Goal: Browse casually: Explore the website without a specific task or goal

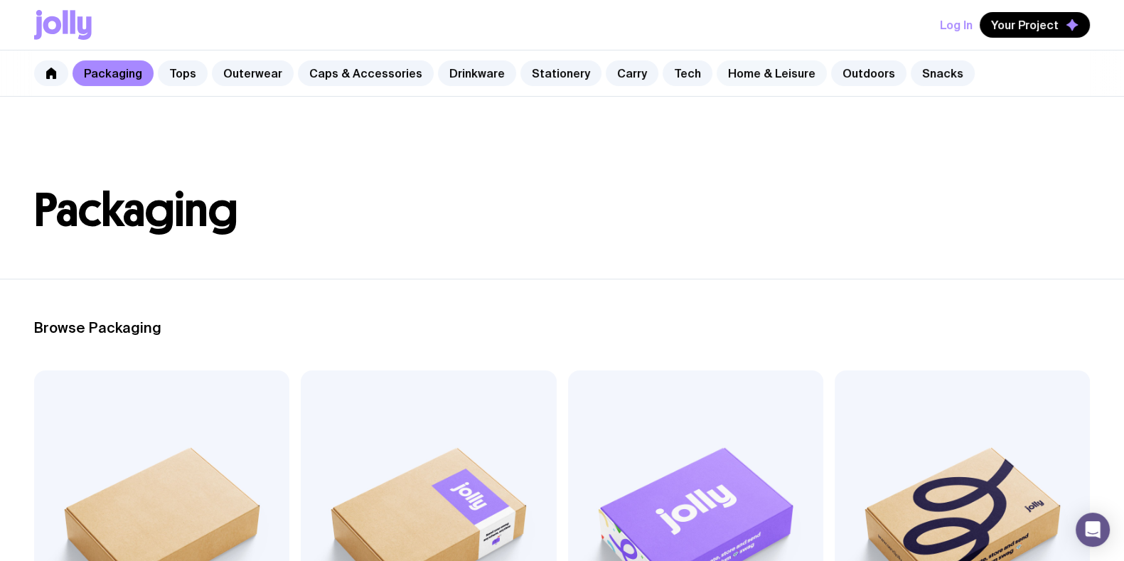
click at [779, 78] on link "Home & Leisure" at bounding box center [772, 73] width 110 height 26
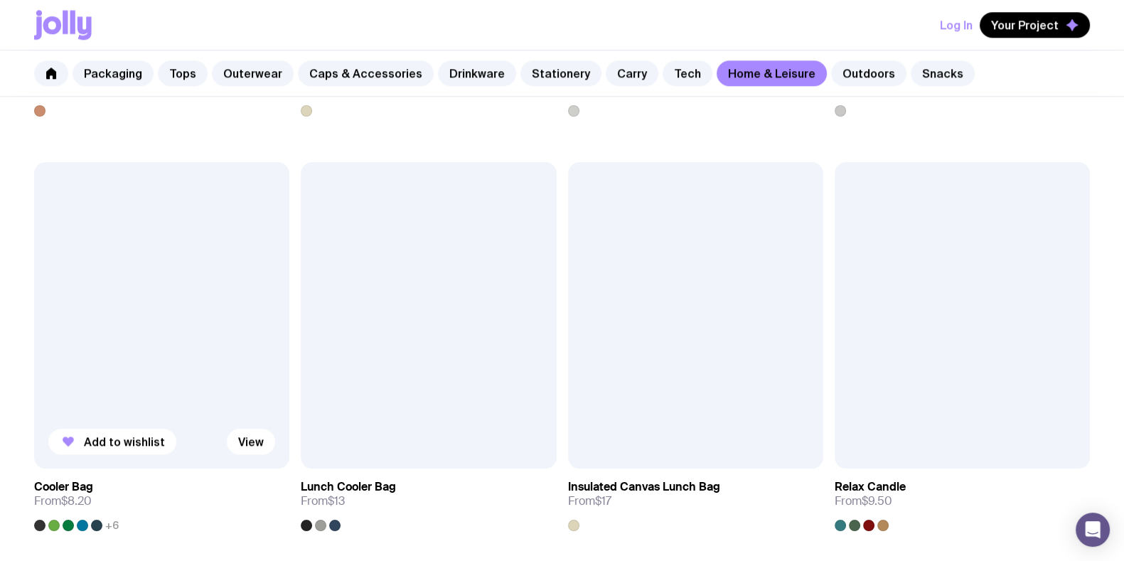
scroll to position [1955, 0]
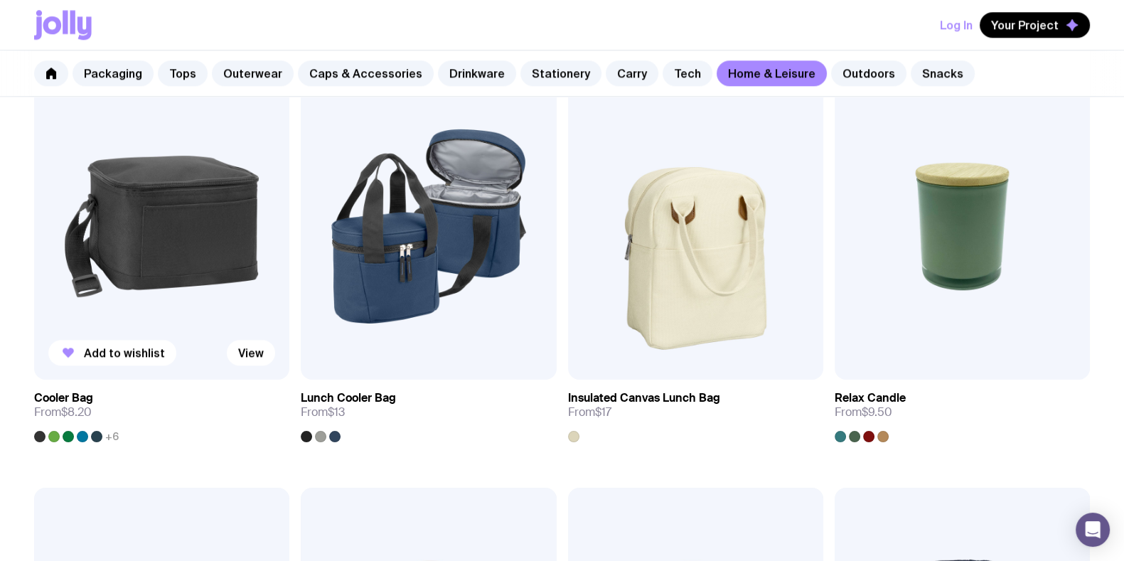
click at [218, 242] on img at bounding box center [161, 226] width 255 height 306
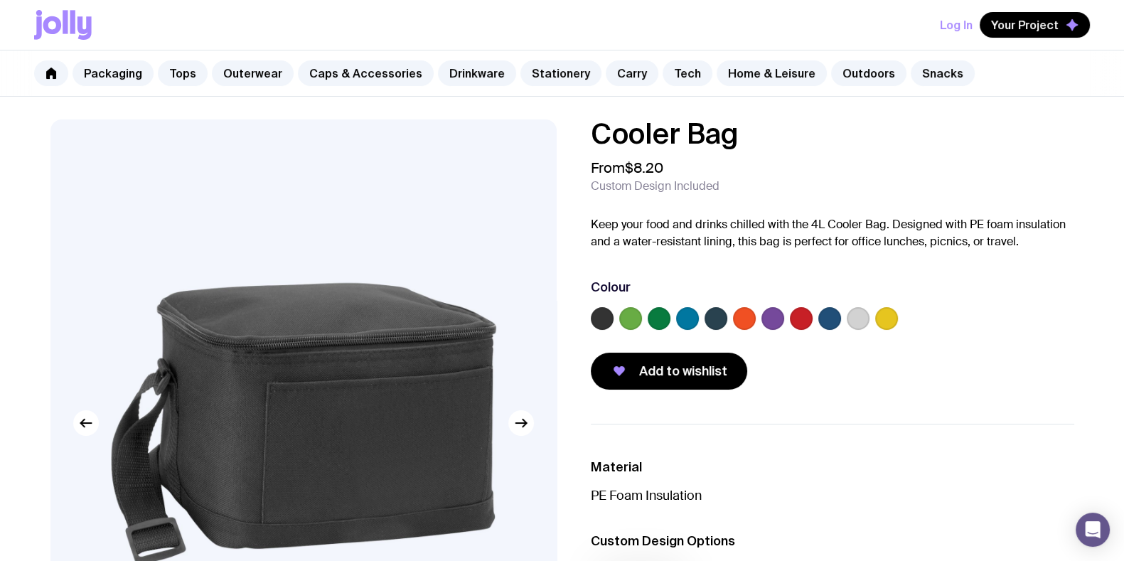
click at [666, 318] on label at bounding box center [659, 318] width 23 height 23
click at [0, 0] on input "radio" at bounding box center [0, 0] width 0 height 0
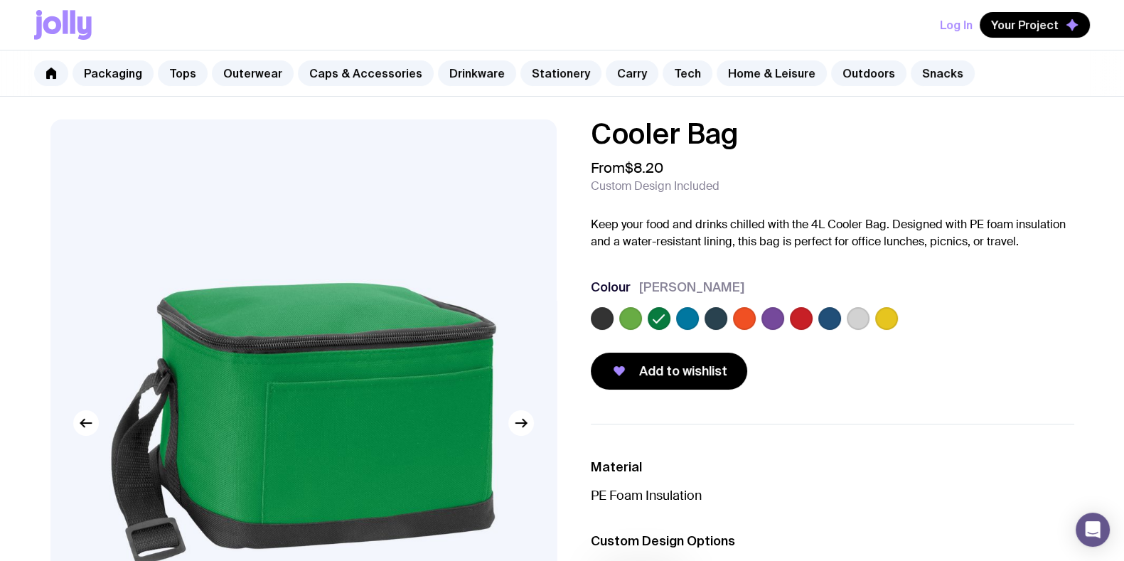
click at [775, 316] on label at bounding box center [772, 318] width 23 height 23
click at [0, 0] on input "radio" at bounding box center [0, 0] width 0 height 0
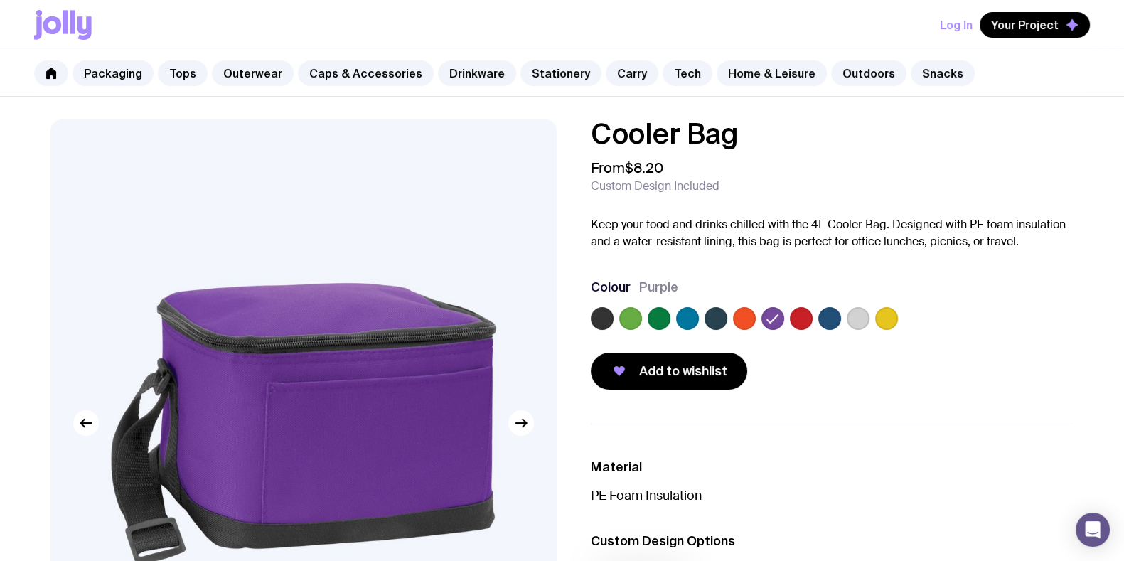
click at [597, 319] on label at bounding box center [602, 318] width 23 height 23
click at [0, 0] on input "radio" at bounding box center [0, 0] width 0 height 0
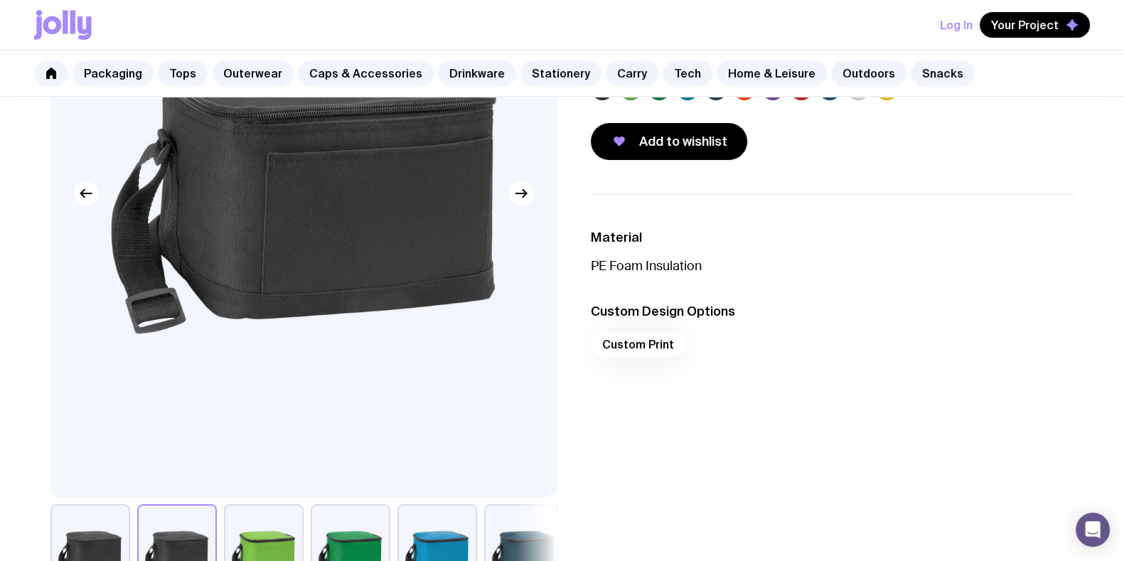
scroll to position [267, 0]
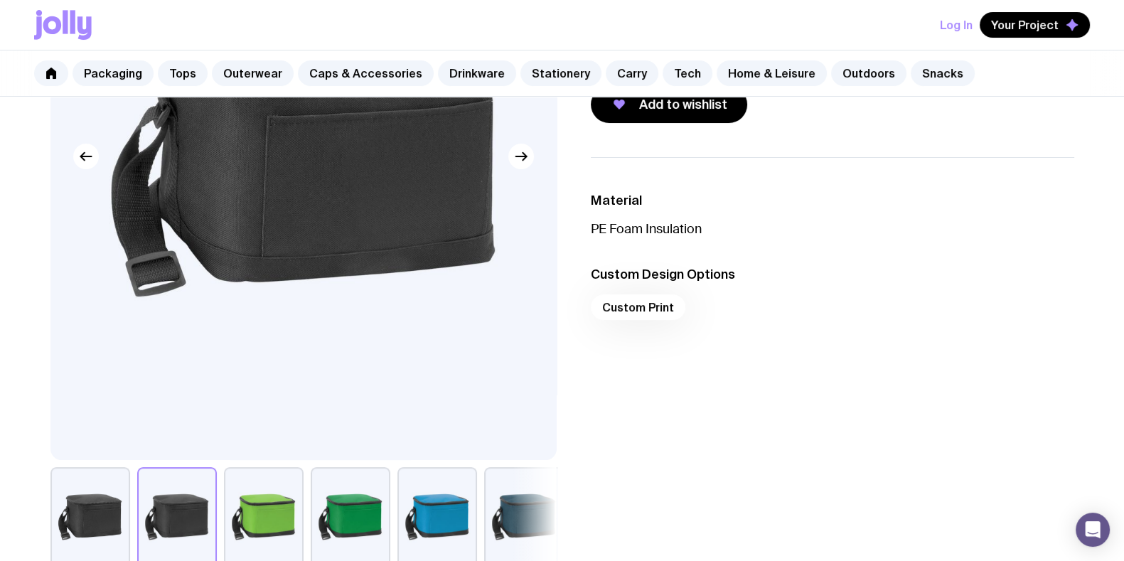
click at [641, 301] on div "Custom Print" at bounding box center [832, 311] width 483 height 34
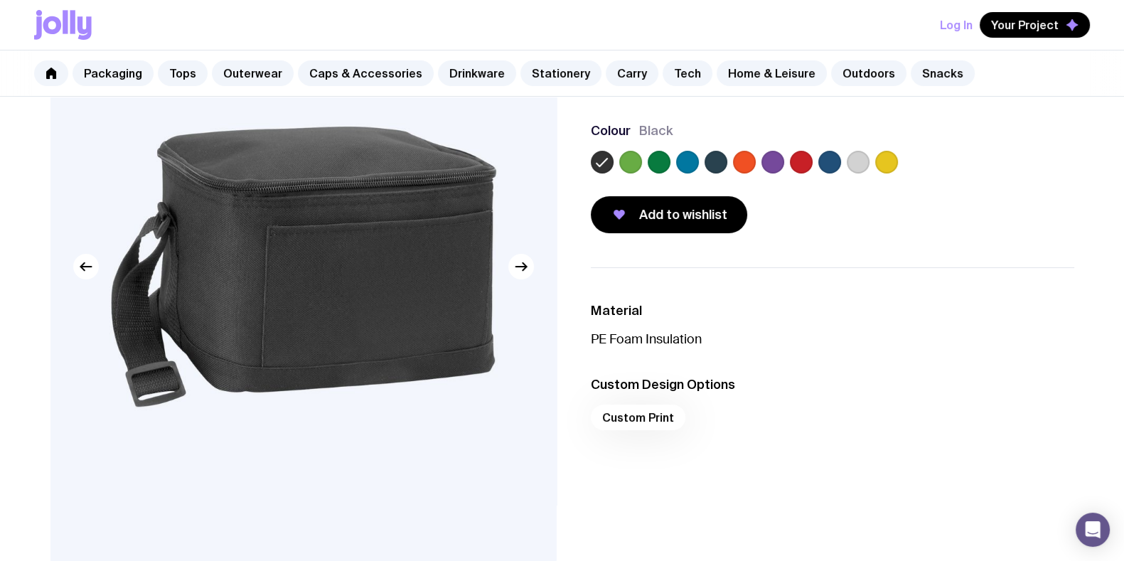
scroll to position [355, 0]
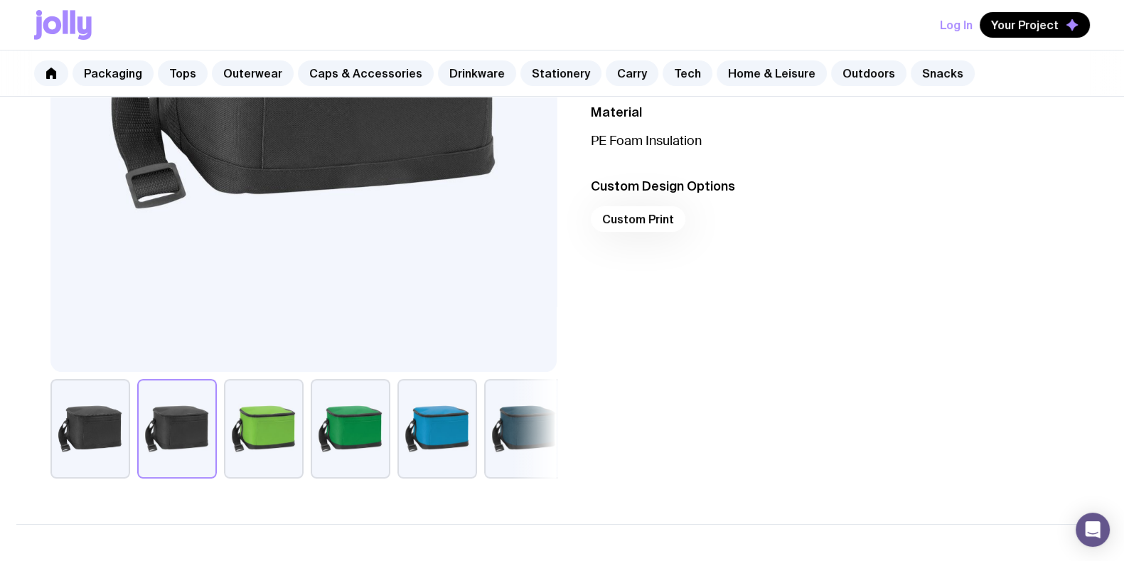
click at [370, 442] on button "button" at bounding box center [351, 429] width 80 height 100
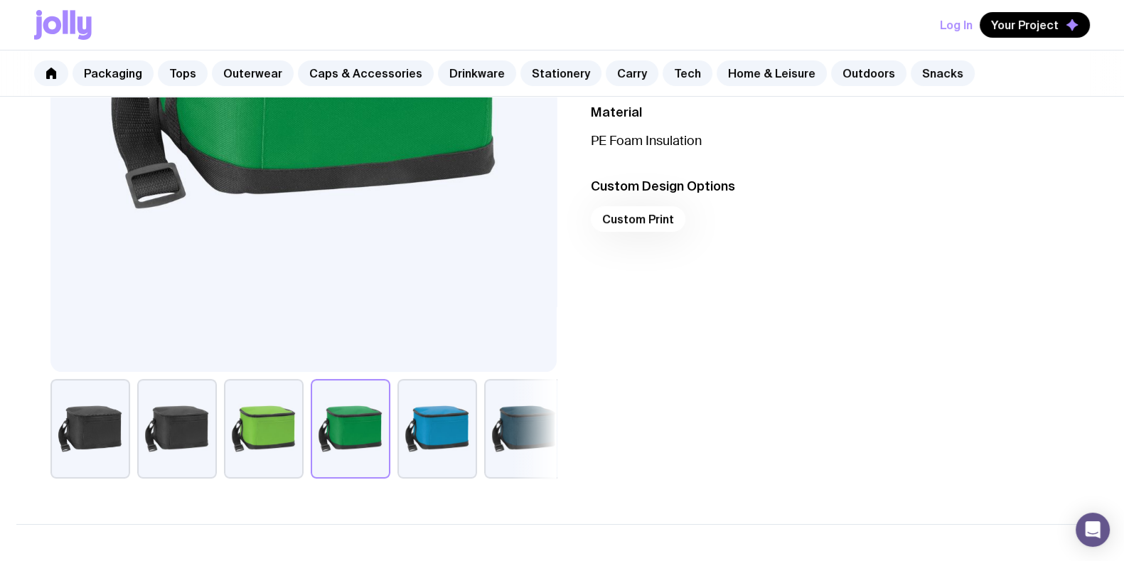
click at [461, 437] on button "button" at bounding box center [437, 429] width 80 height 100
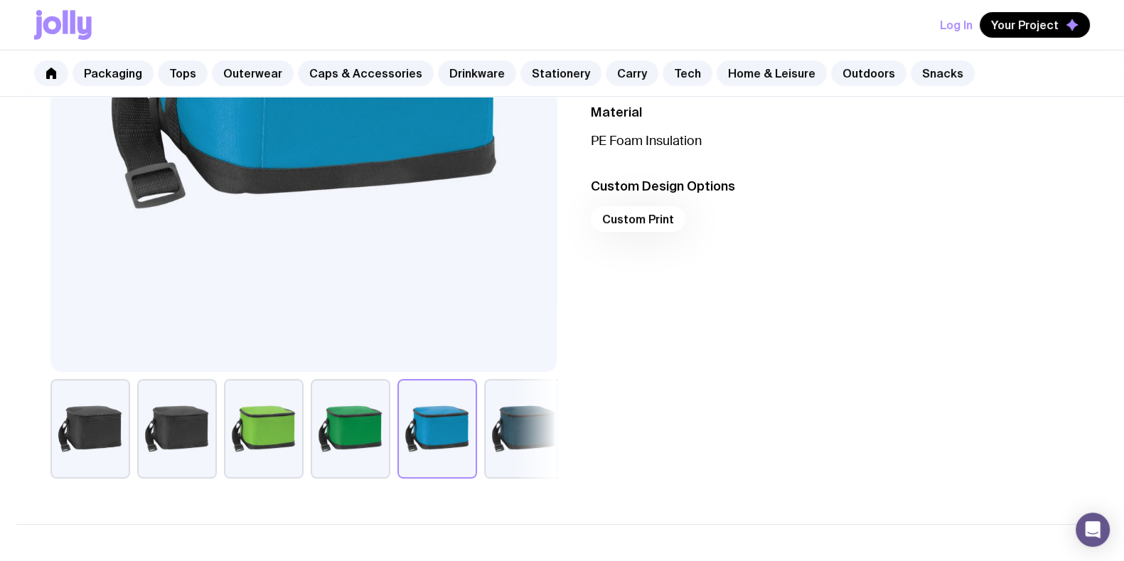
click at [537, 436] on button "button" at bounding box center [524, 429] width 80 height 100
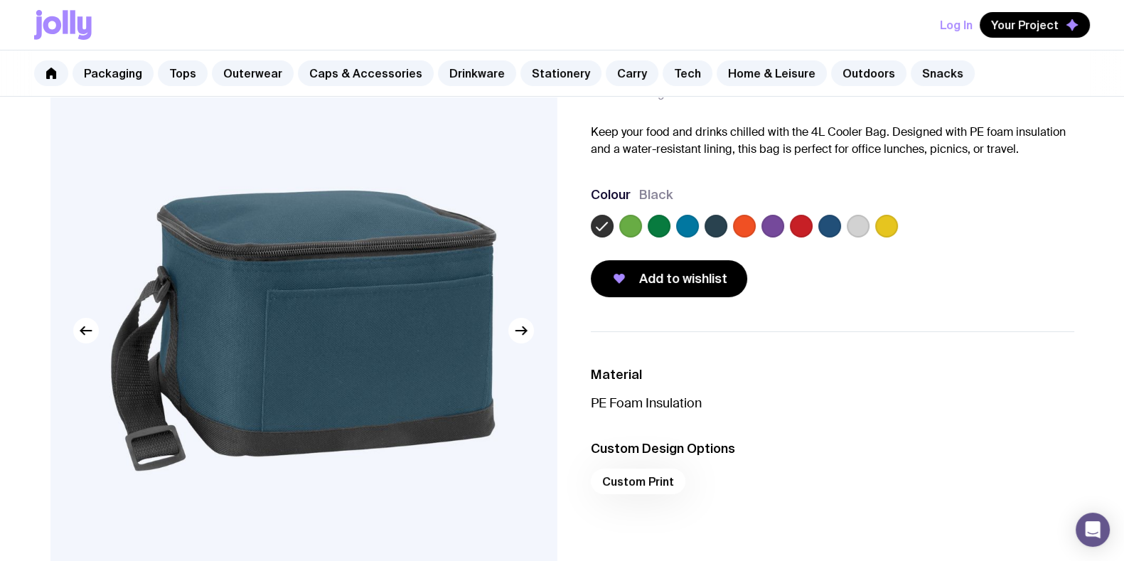
scroll to position [0, 0]
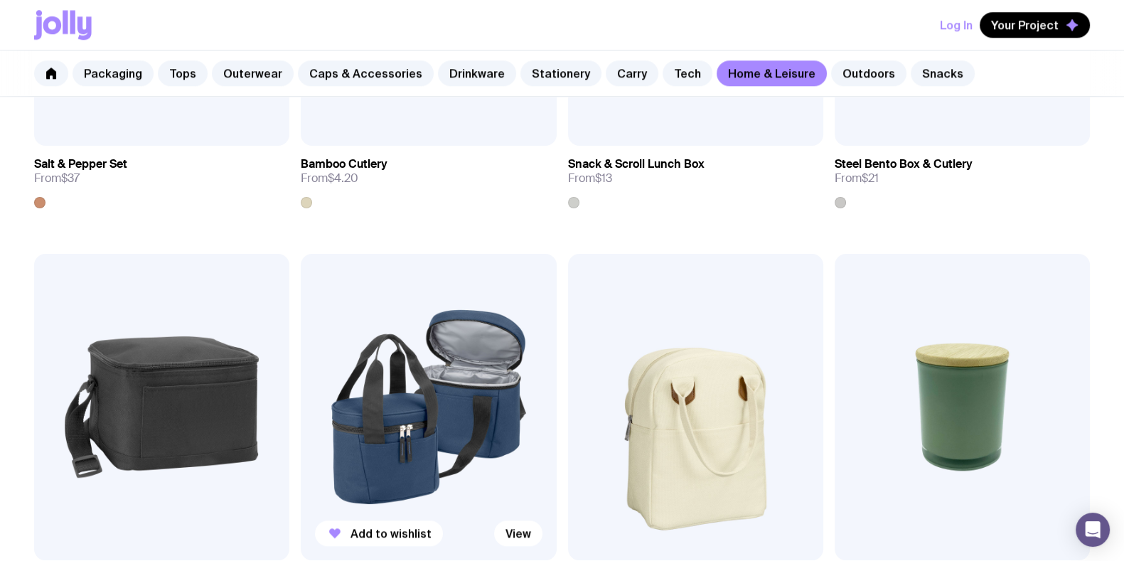
scroll to position [1861, 0]
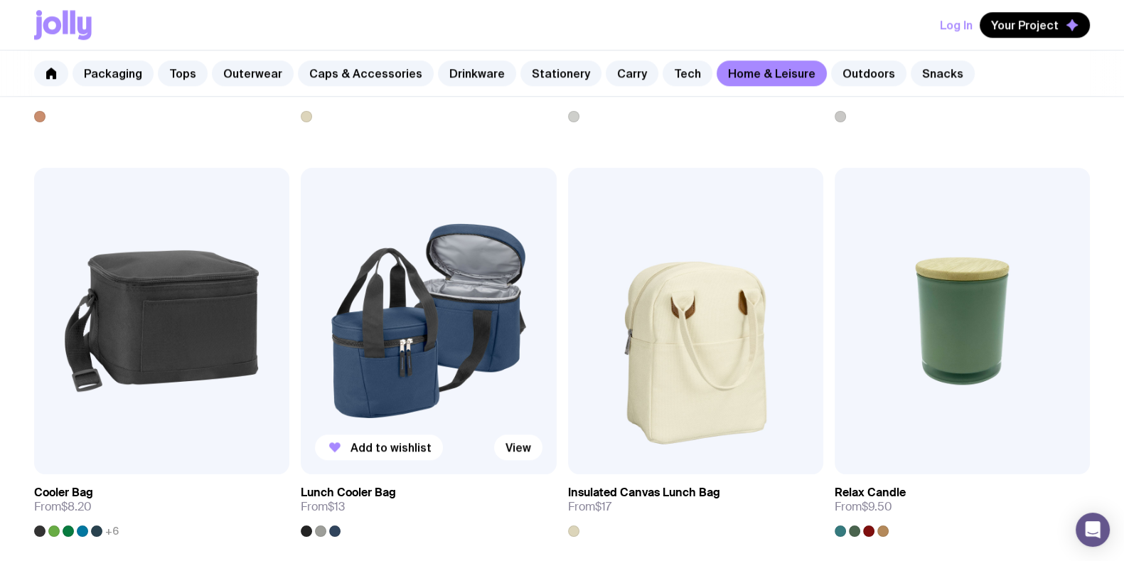
click at [424, 303] on img at bounding box center [428, 321] width 255 height 306
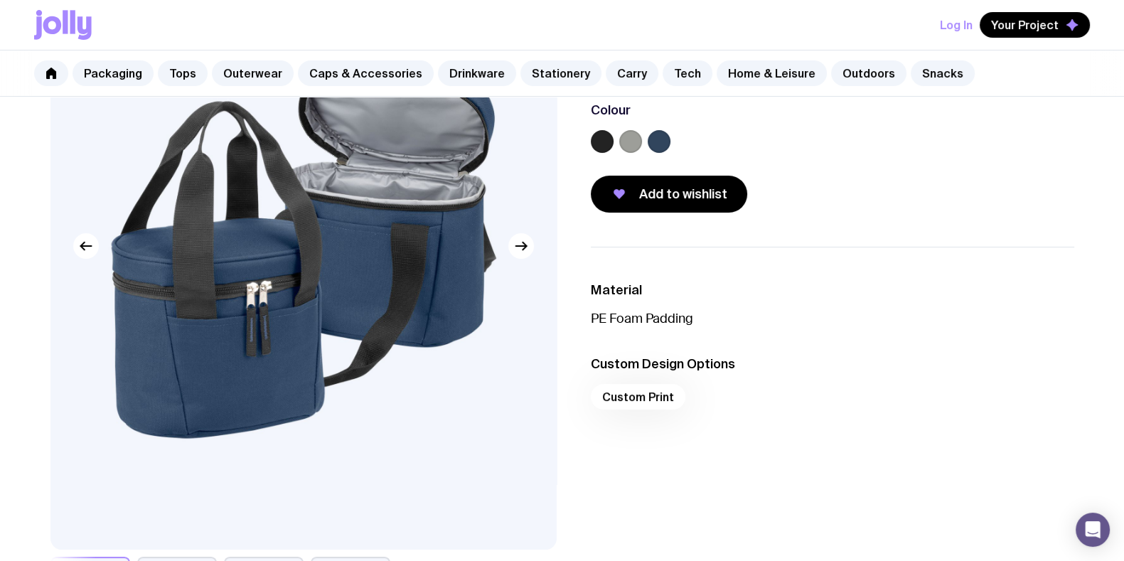
scroll to position [88, 0]
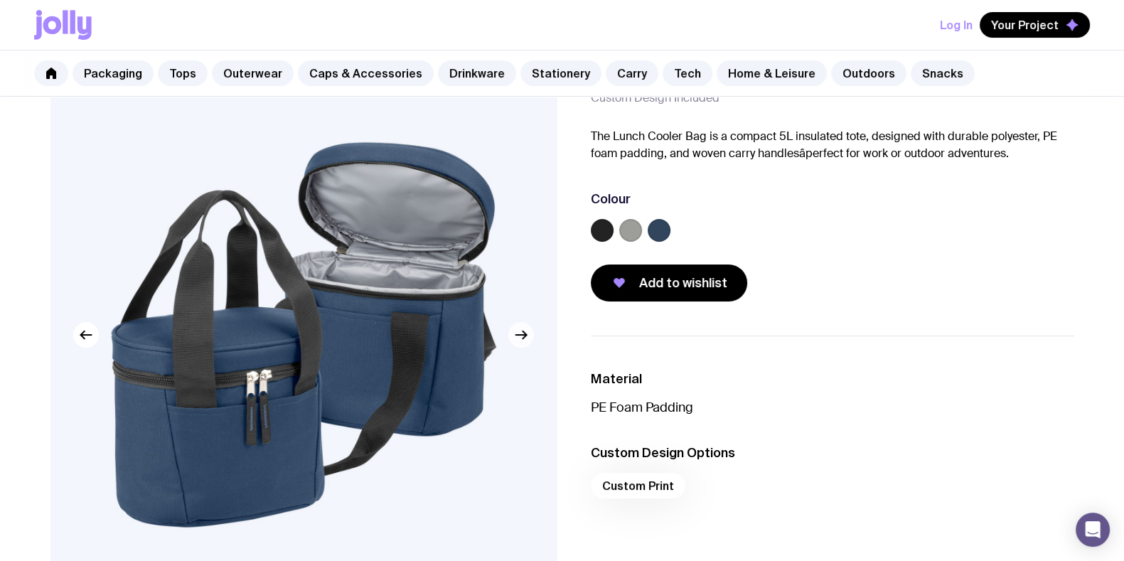
click at [519, 335] on icon "button" at bounding box center [520, 335] width 11 height 0
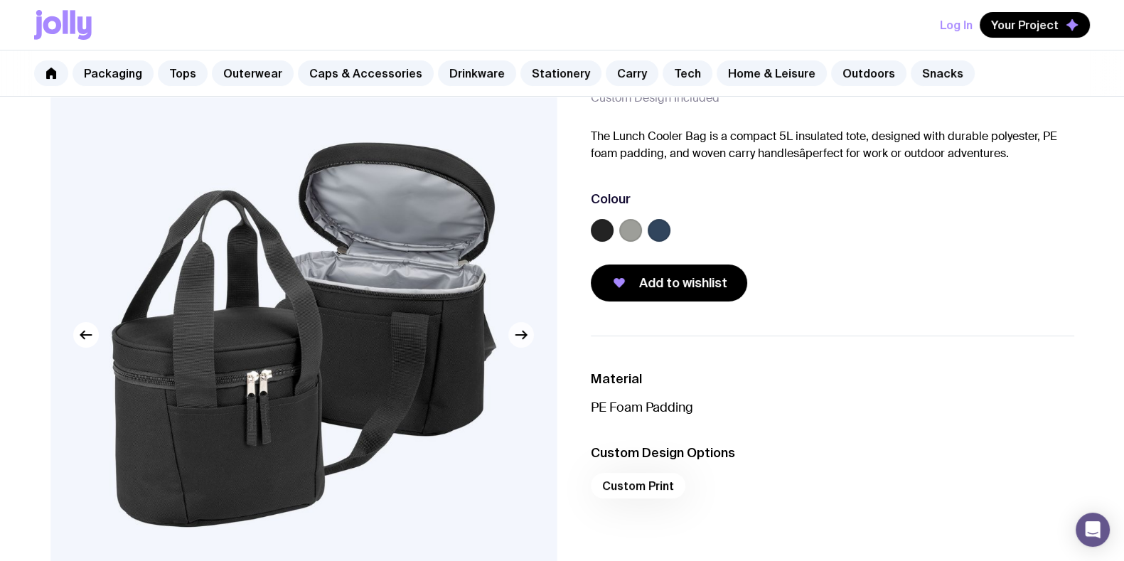
click at [519, 333] on icon "button" at bounding box center [521, 334] width 17 height 17
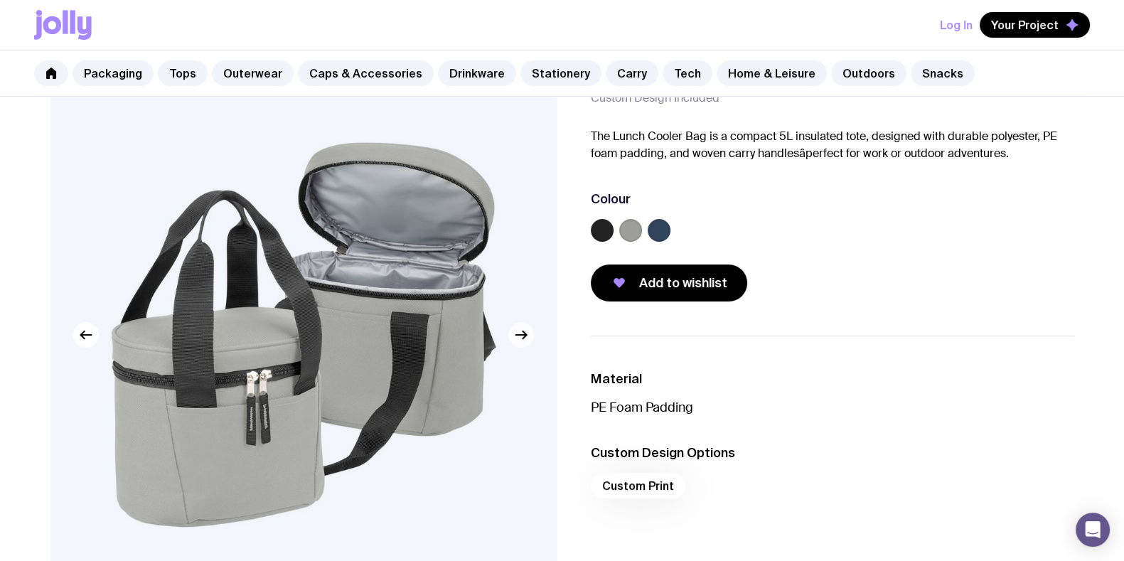
click at [519, 333] on icon "button" at bounding box center [521, 334] width 17 height 17
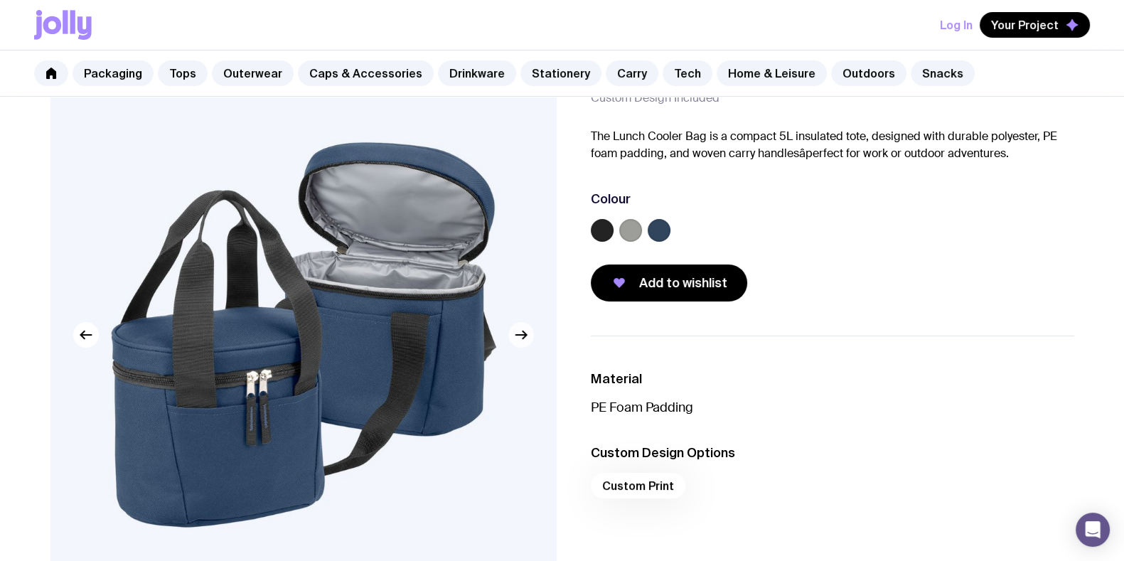
click at [519, 333] on icon "button" at bounding box center [521, 334] width 17 height 17
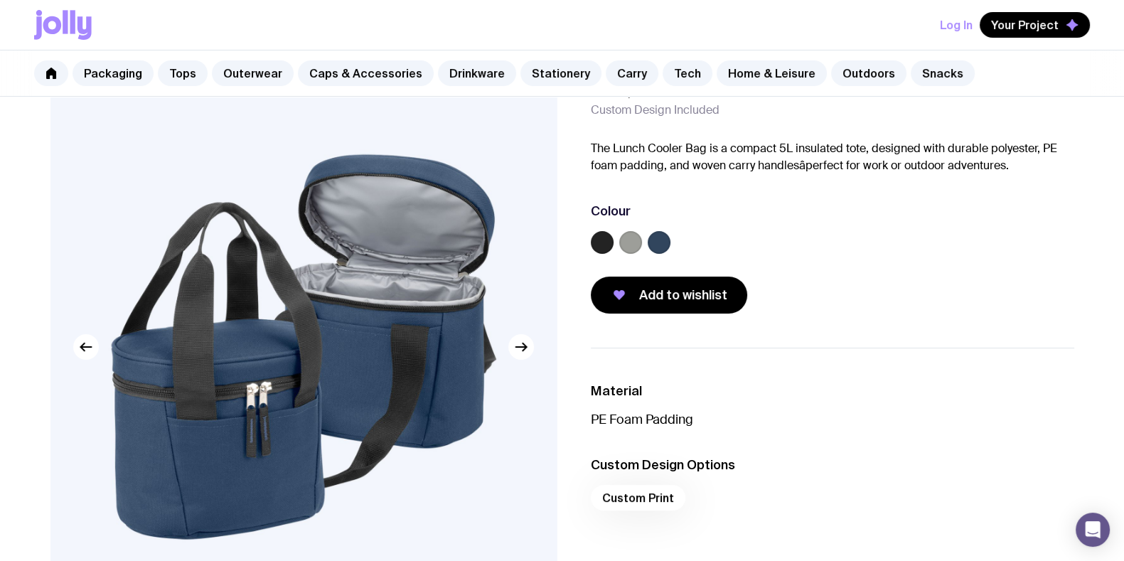
scroll to position [0, 0]
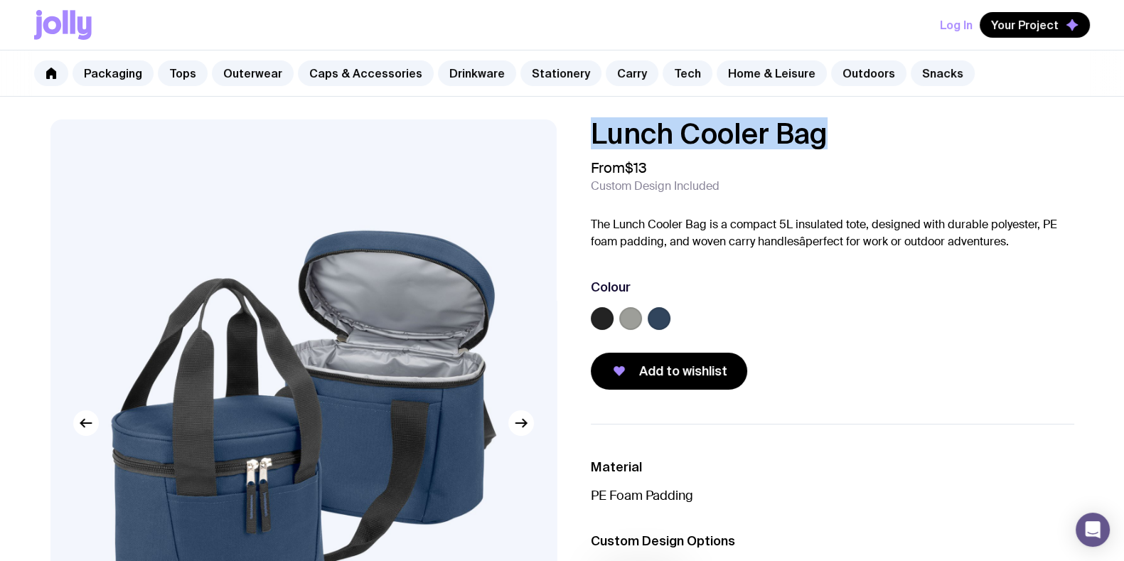
drag, startPoint x: 845, startPoint y: 136, endPoint x: 594, endPoint y: 137, distance: 250.3
click at [594, 137] on h1 "Lunch Cooler Bag" at bounding box center [832, 133] width 483 height 28
copy h1 "Lunch Cooler Bag"
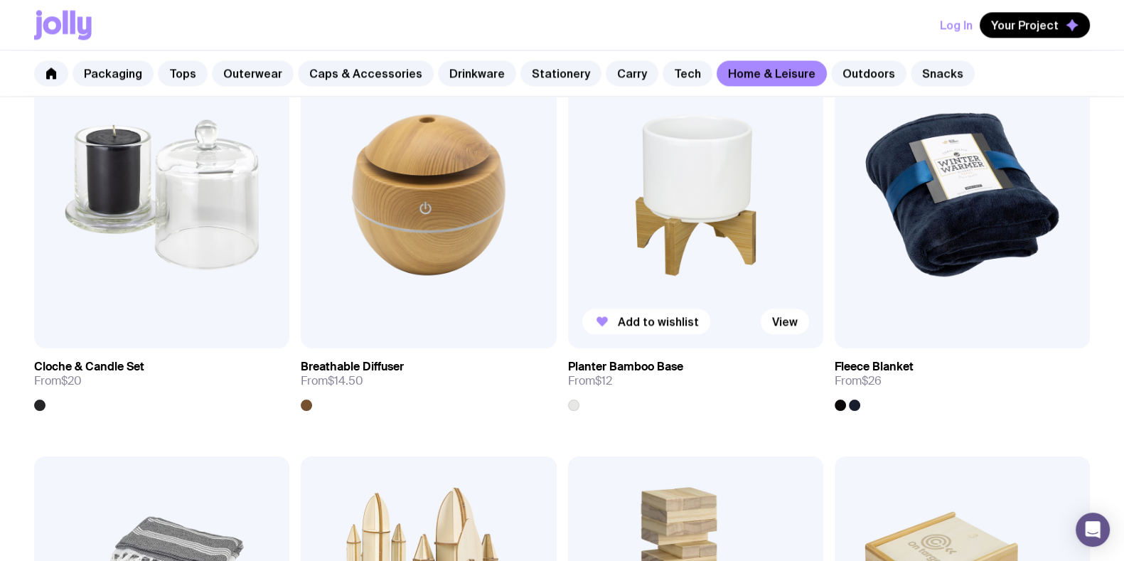
scroll to position [2577, 0]
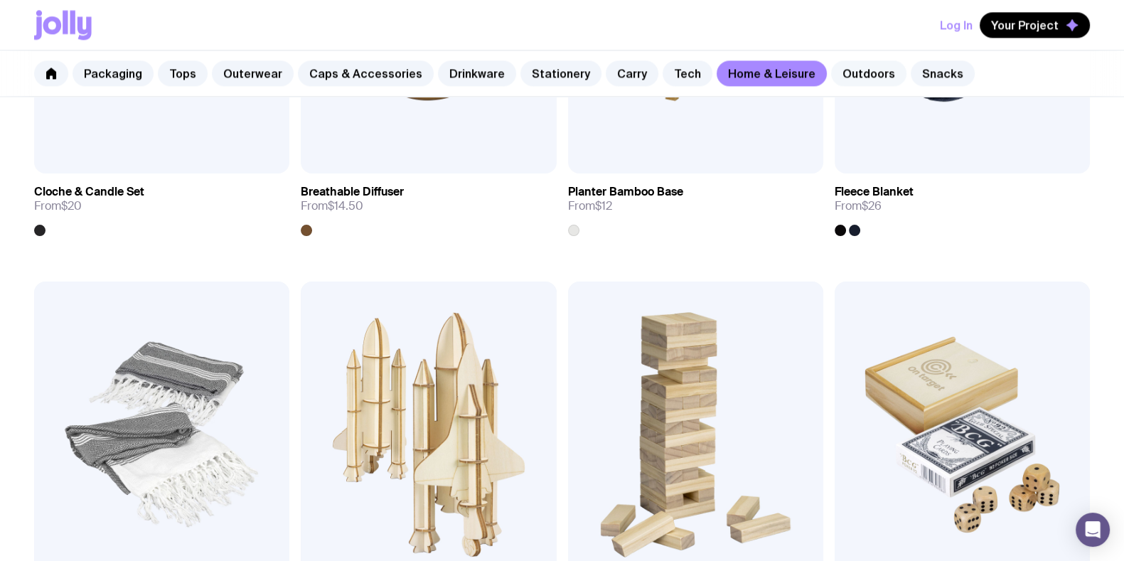
click at [831, 63] on link "Outdoors" at bounding box center [868, 73] width 75 height 26
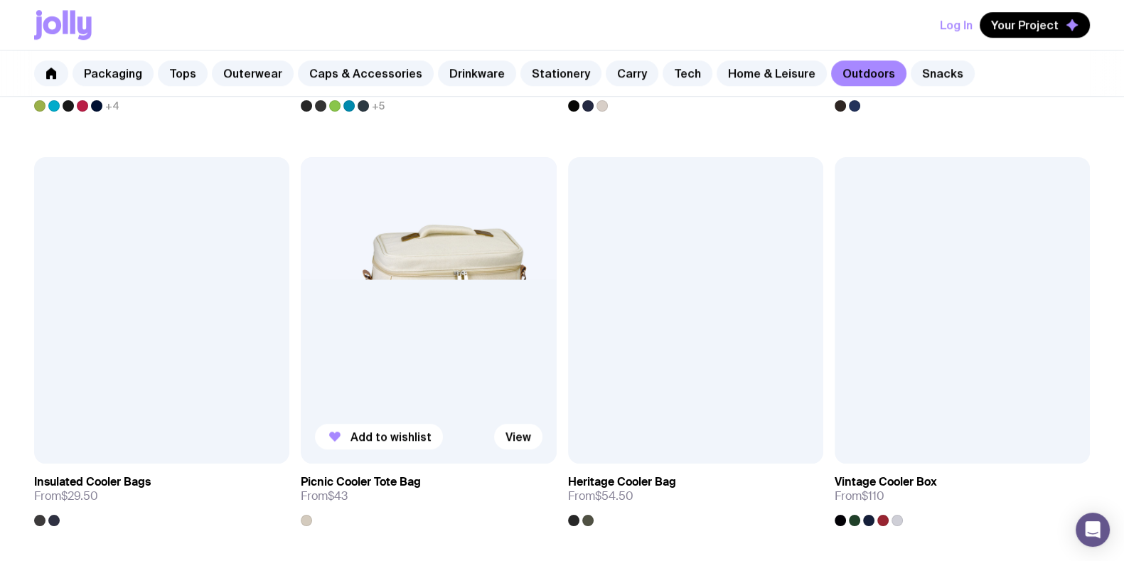
scroll to position [1511, 0]
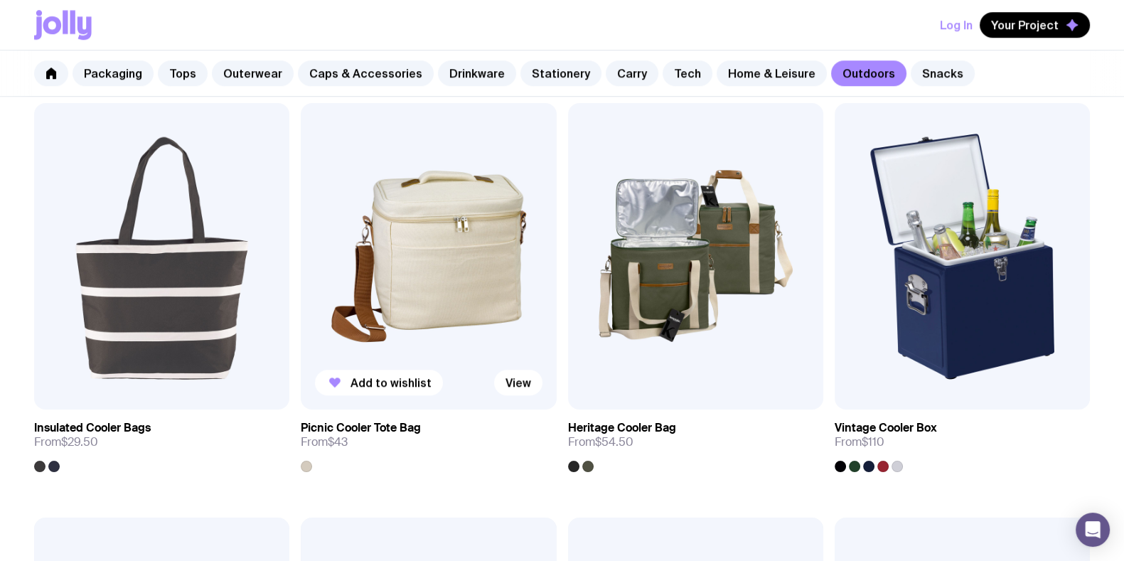
click at [441, 276] on img at bounding box center [428, 256] width 255 height 306
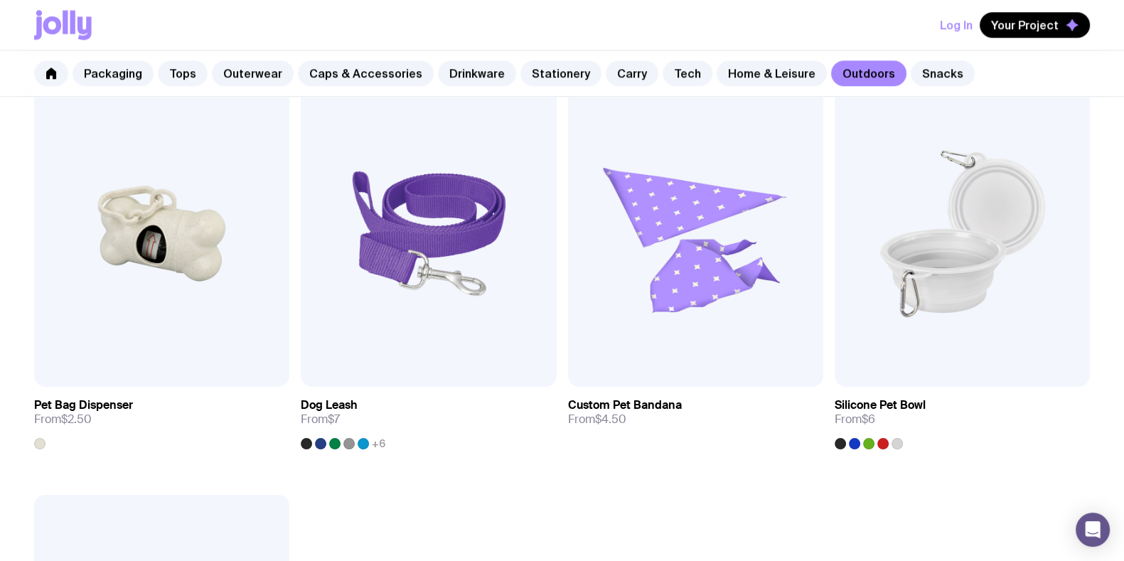
scroll to position [2021, 0]
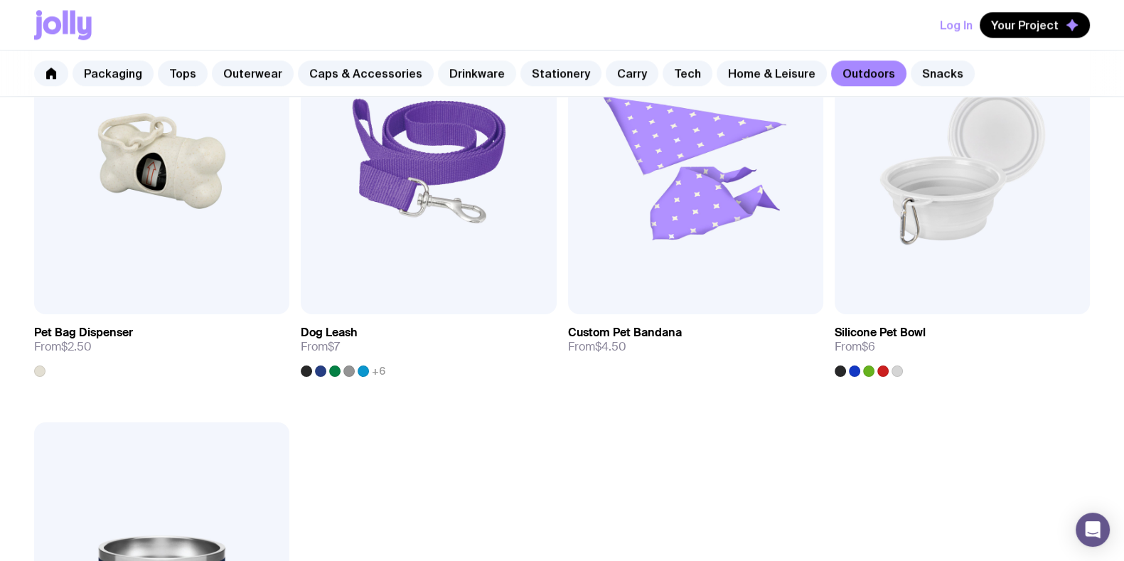
click at [461, 65] on link "Drinkware" at bounding box center [477, 73] width 78 height 26
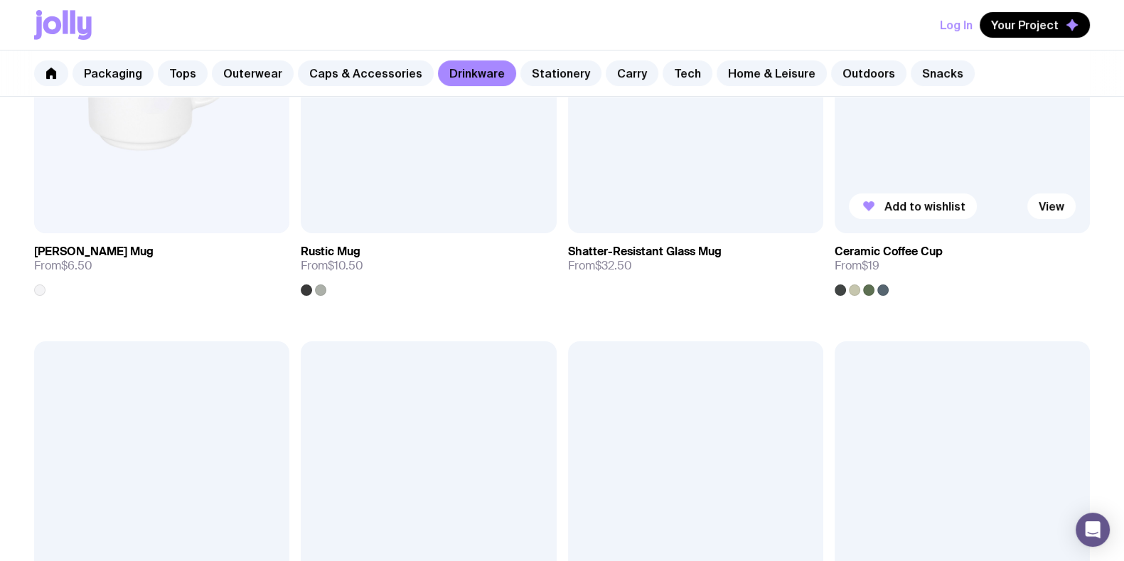
scroll to position [444, 0]
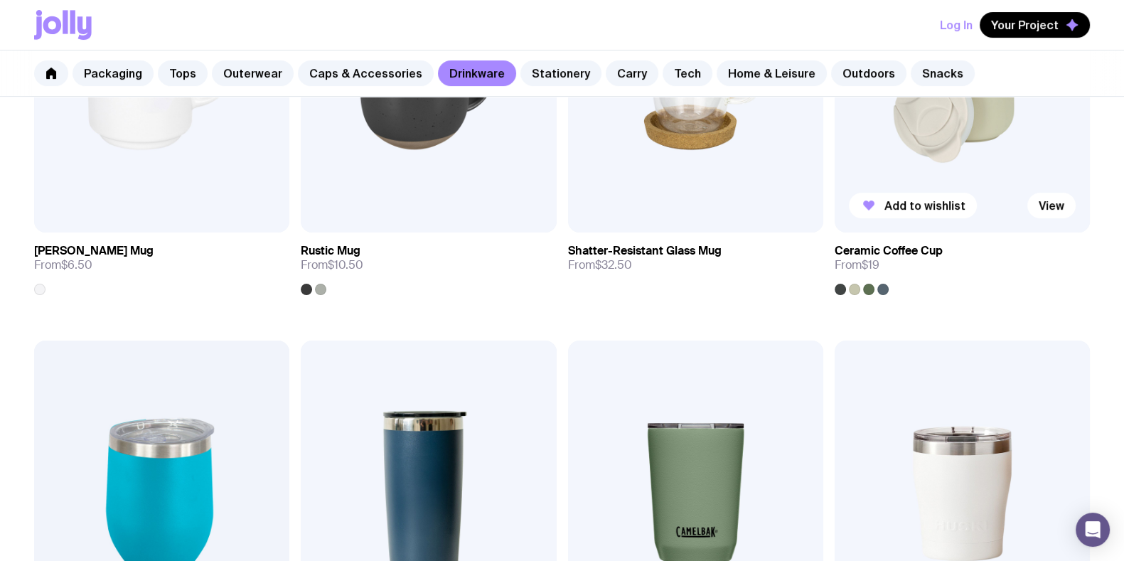
click at [927, 157] on img at bounding box center [962, 79] width 255 height 306
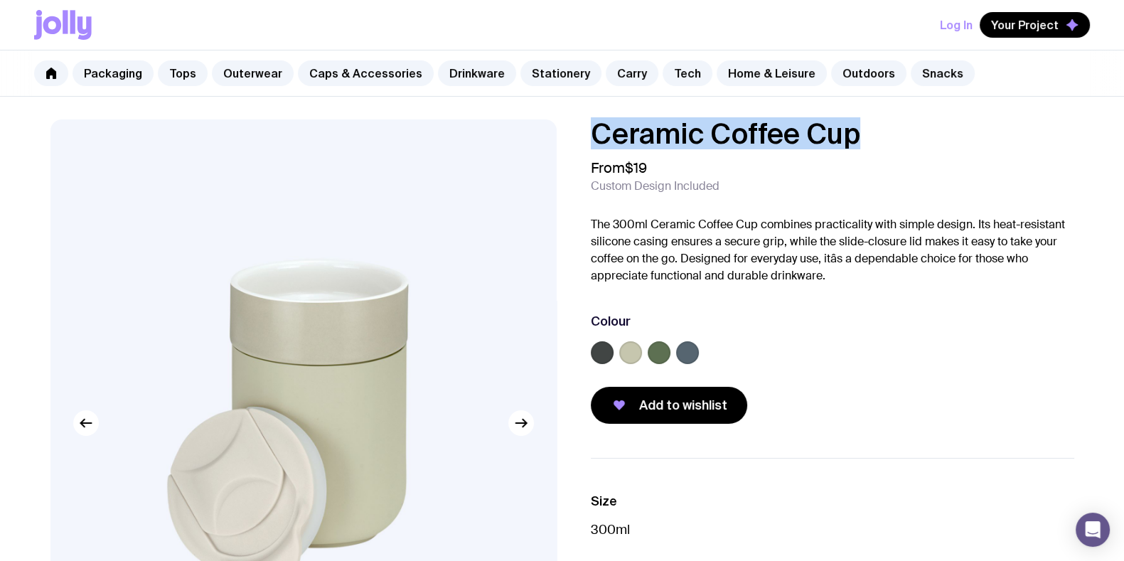
drag, startPoint x: 793, startPoint y: 125, endPoint x: 587, endPoint y: 126, distance: 206.2
click at [587, 123] on div "Ceramic Coffee Cup From $19 Custom Design Included The 300ml Ceramic Coffee Cup…" at bounding box center [821, 271] width 506 height 304
click at [850, 73] on link "Outdoors" at bounding box center [868, 73] width 75 height 26
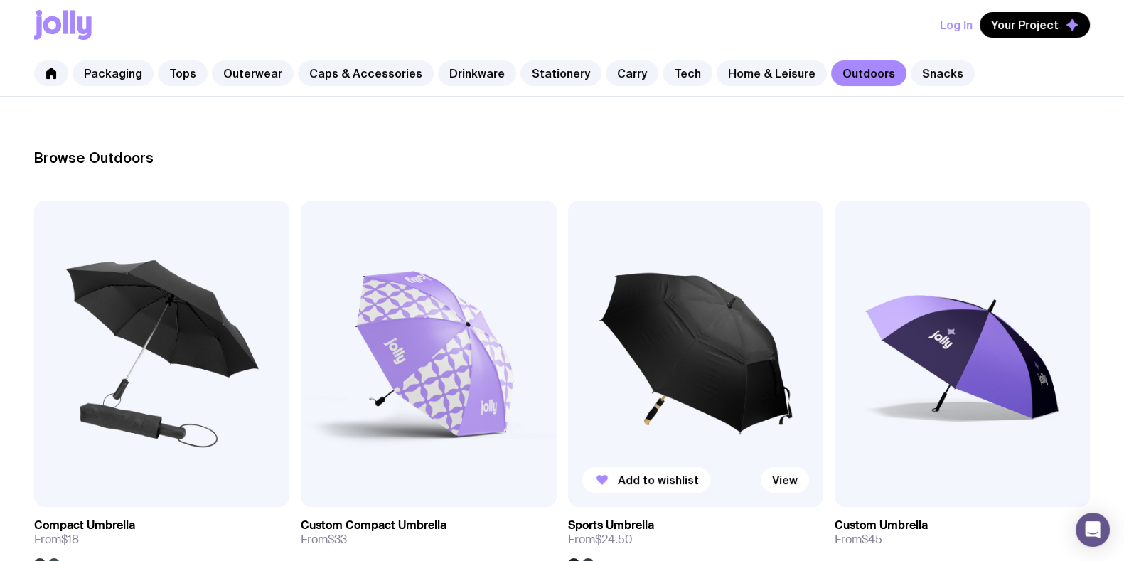
scroll to position [267, 0]
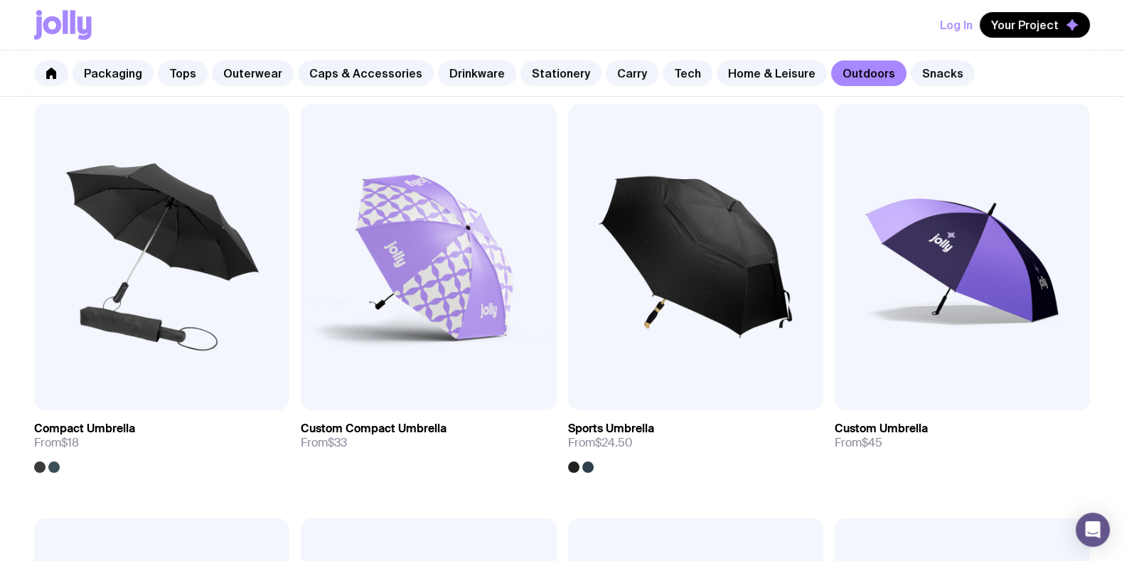
click at [902, 55] on div "Packaging Tops Outerwear Caps & Accessories Drinkware Stationery Carry Tech Hom…" at bounding box center [562, 73] width 1124 height 46
drag, startPoint x: 925, startPoint y: 83, endPoint x: 917, endPoint y: 87, distance: 8.6
click at [925, 84] on link "Snacks" at bounding box center [943, 73] width 64 height 26
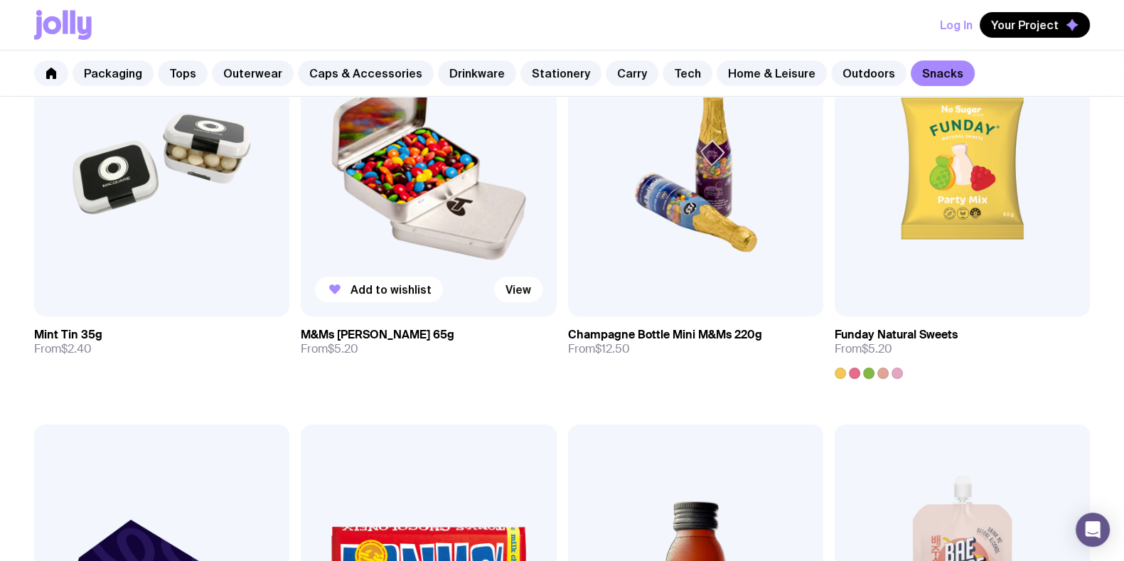
scroll to position [355, 0]
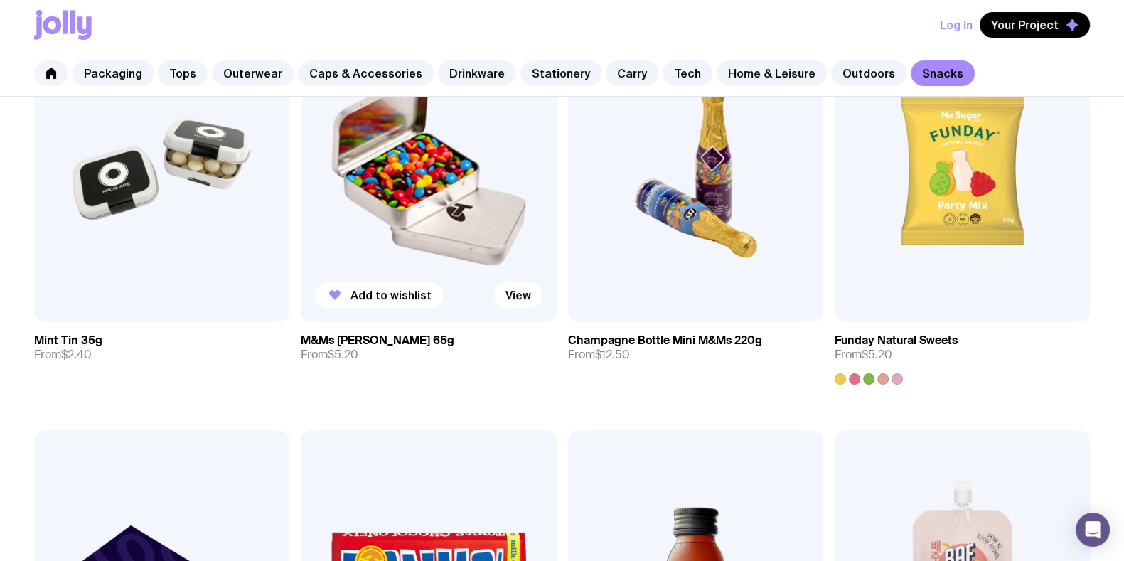
click at [440, 213] on img at bounding box center [428, 169] width 255 height 306
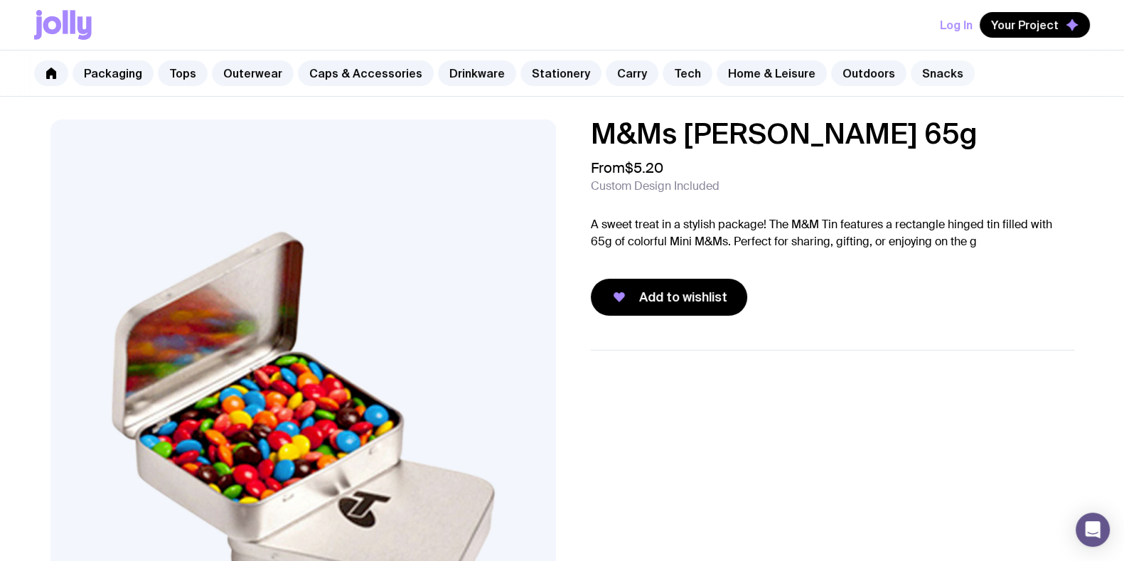
click at [911, 70] on link "Snacks" at bounding box center [943, 73] width 64 height 26
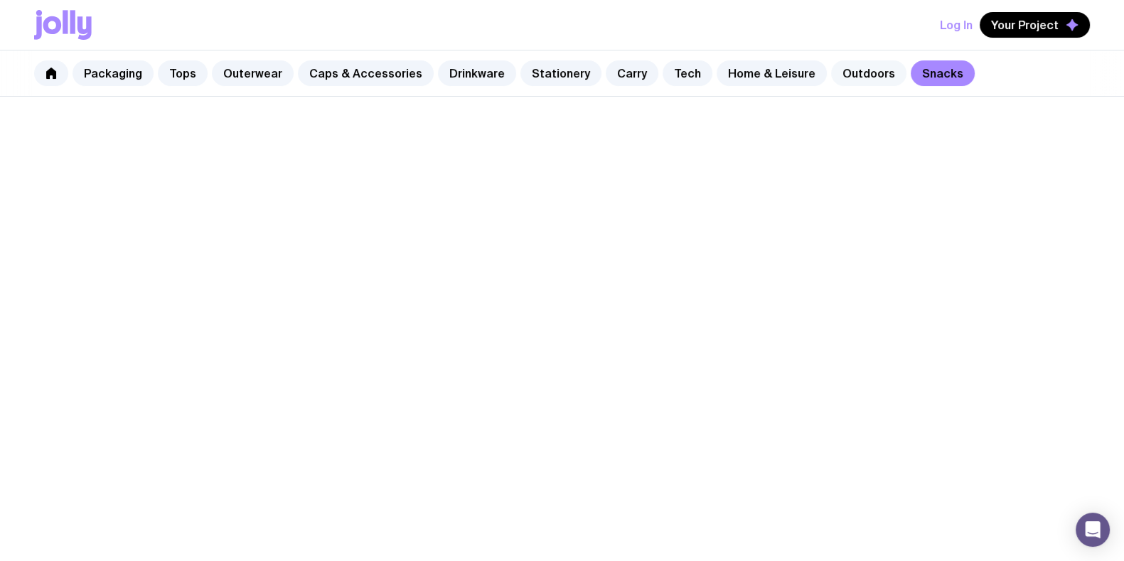
click at [831, 70] on link "Outdoors" at bounding box center [868, 73] width 75 height 26
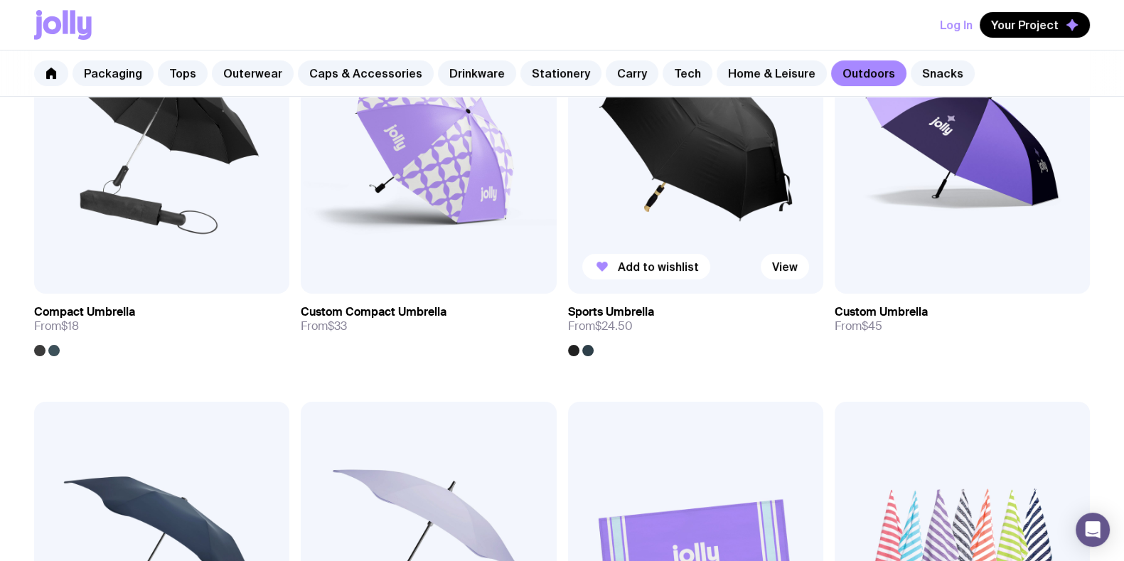
scroll to position [355, 0]
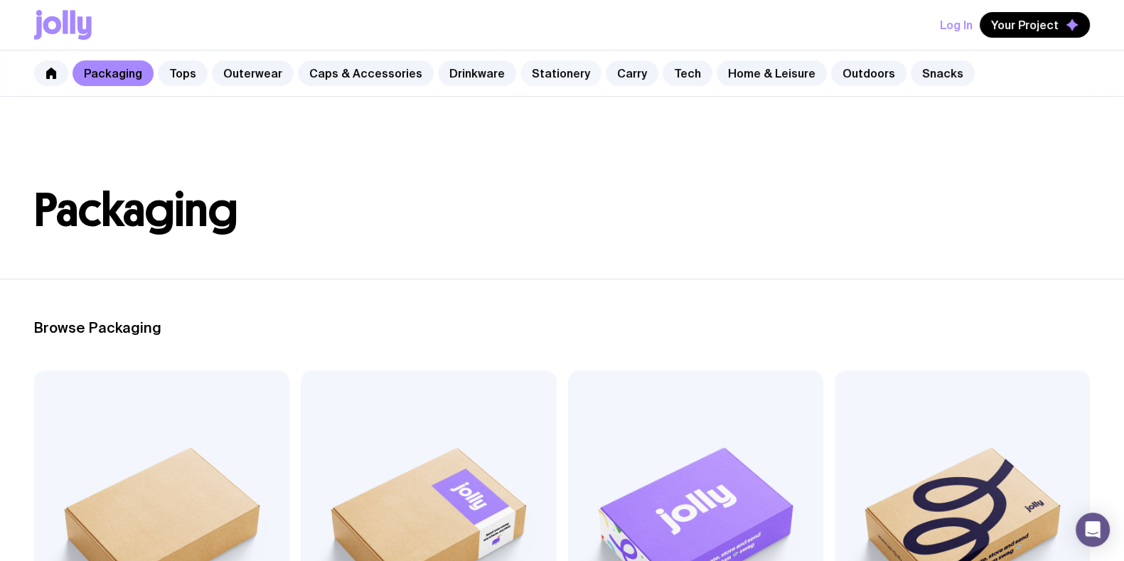
click at [543, 75] on link "Stationery" at bounding box center [560, 73] width 81 height 26
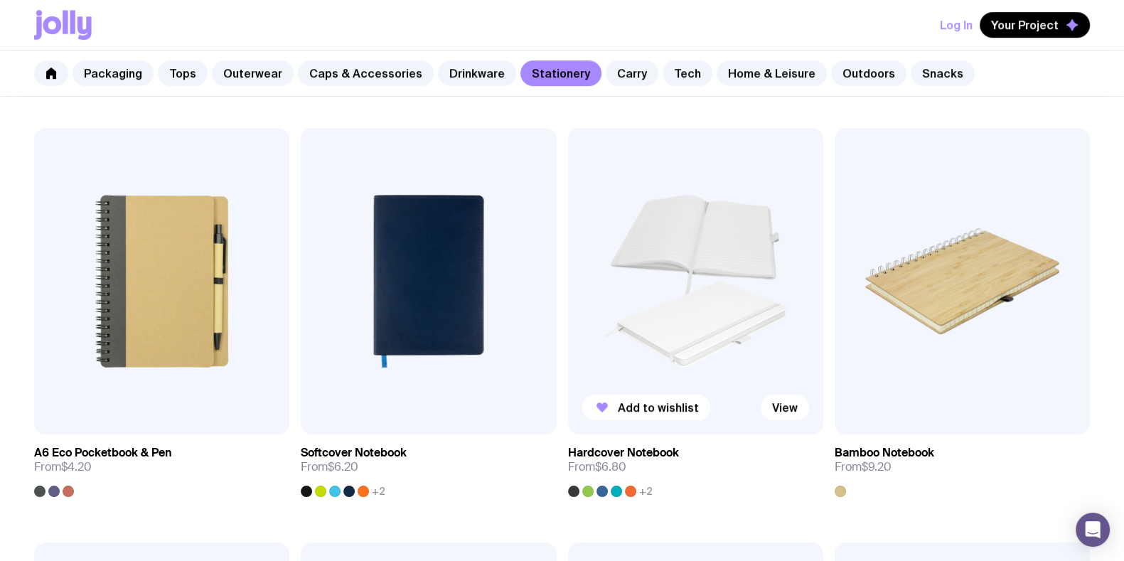
scroll to position [1155, 0]
